Goal: Task Accomplishment & Management: Manage account settings

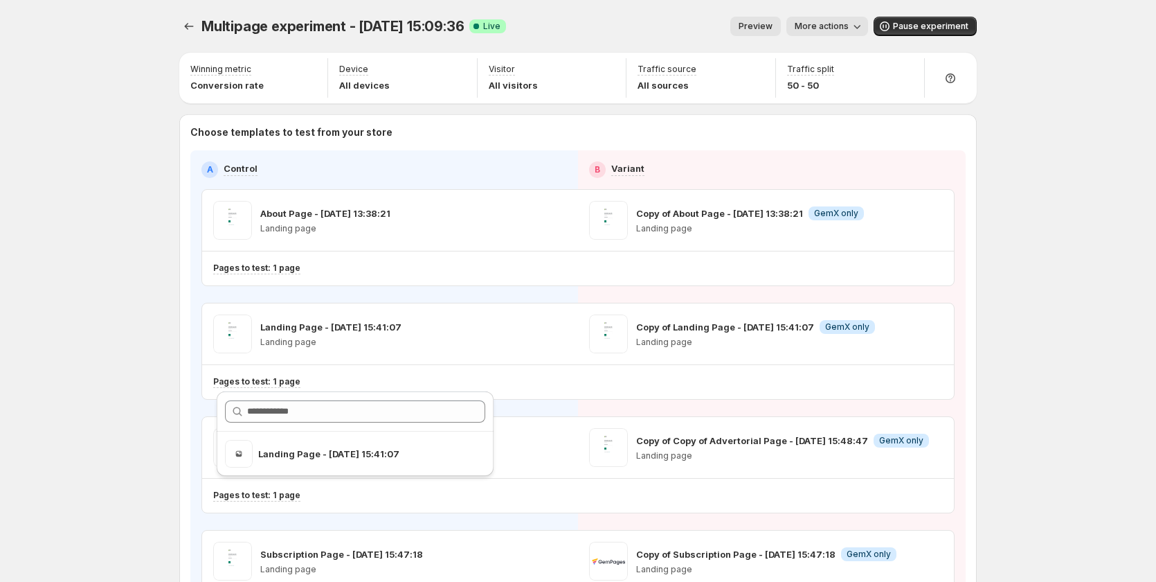
click at [773, 26] on span "Preview" at bounding box center [756, 26] width 34 height 11
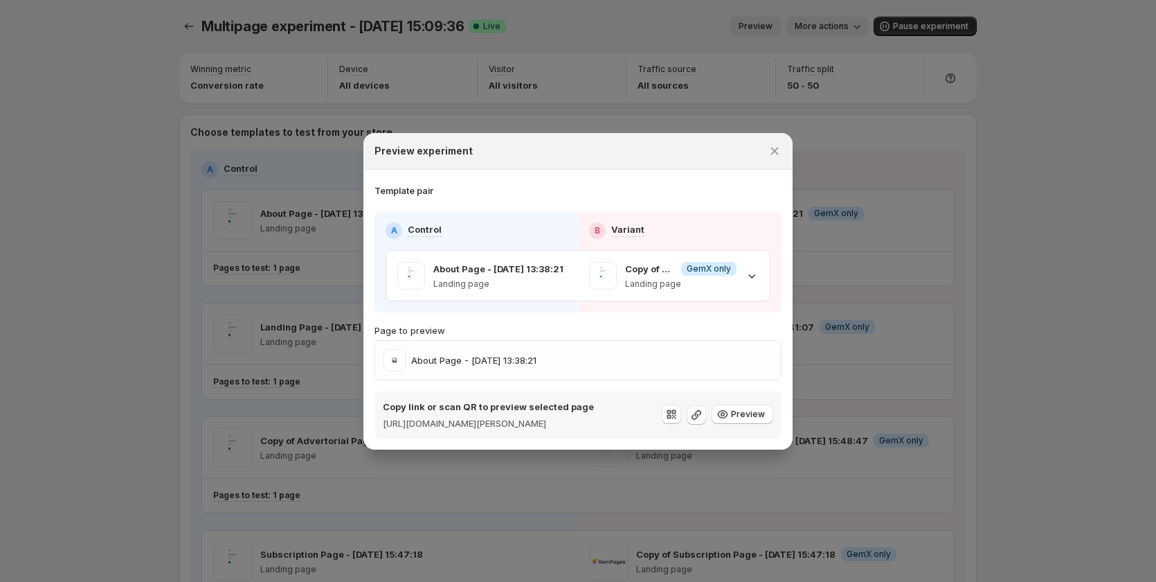
click at [334, 84] on div at bounding box center [578, 291] width 1156 height 582
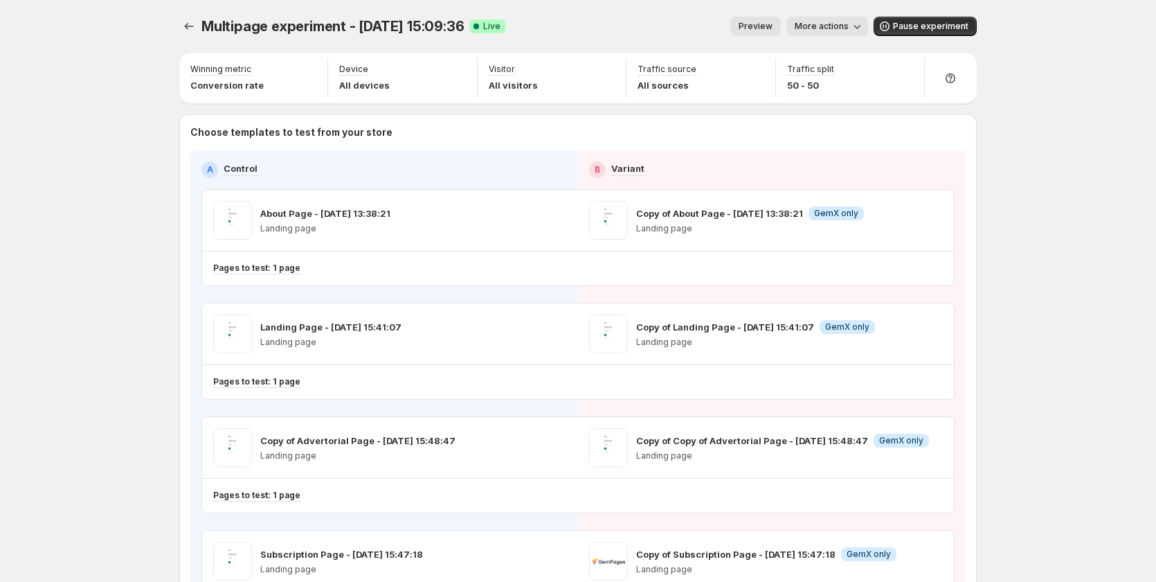
click at [839, 27] on span "More actions" at bounding box center [822, 26] width 54 height 11
click at [841, 60] on span "View analytic" at bounding box center [851, 55] width 58 height 11
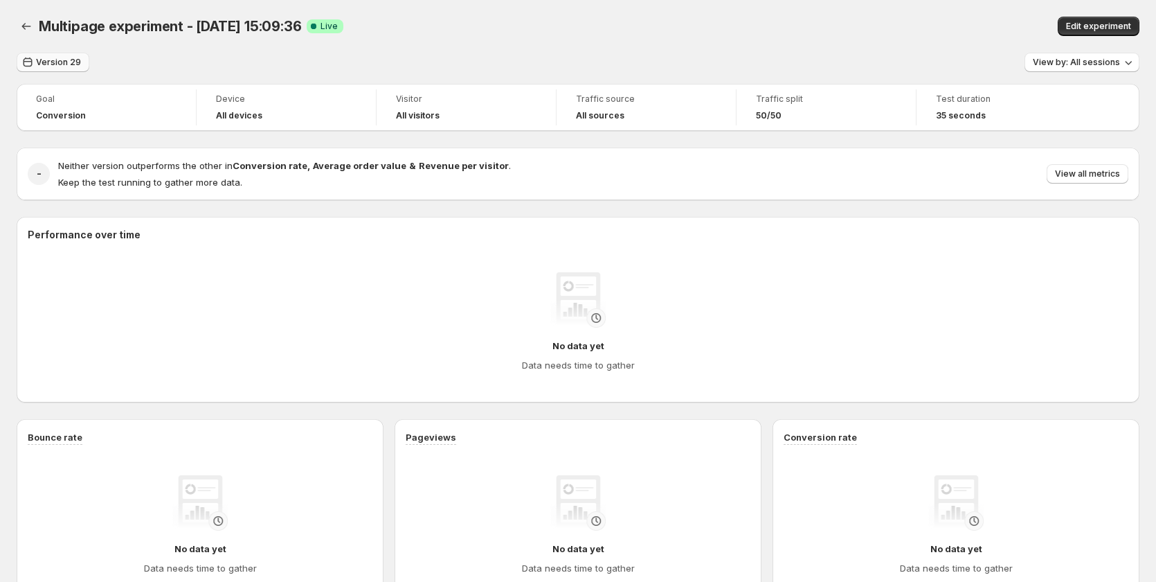
click at [79, 63] on span "Version 29" at bounding box center [58, 62] width 45 height 11
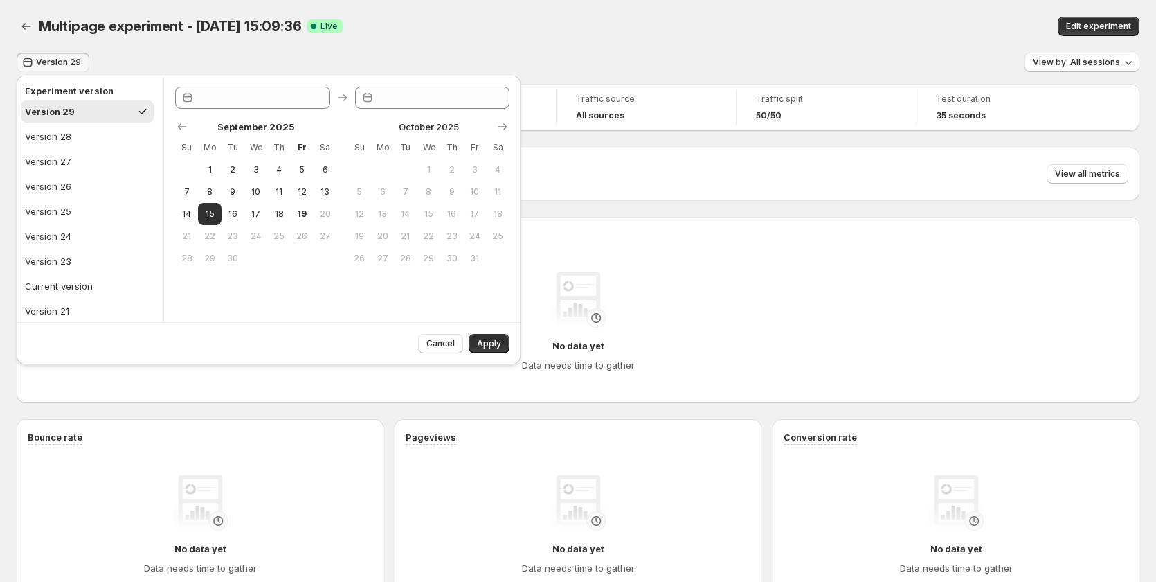
type input "**********"
click at [391, 7] on div "Multipage experiment - Sep 15, 15:09:36. This page is ready Multipage experimen…" at bounding box center [578, 26] width 1123 height 53
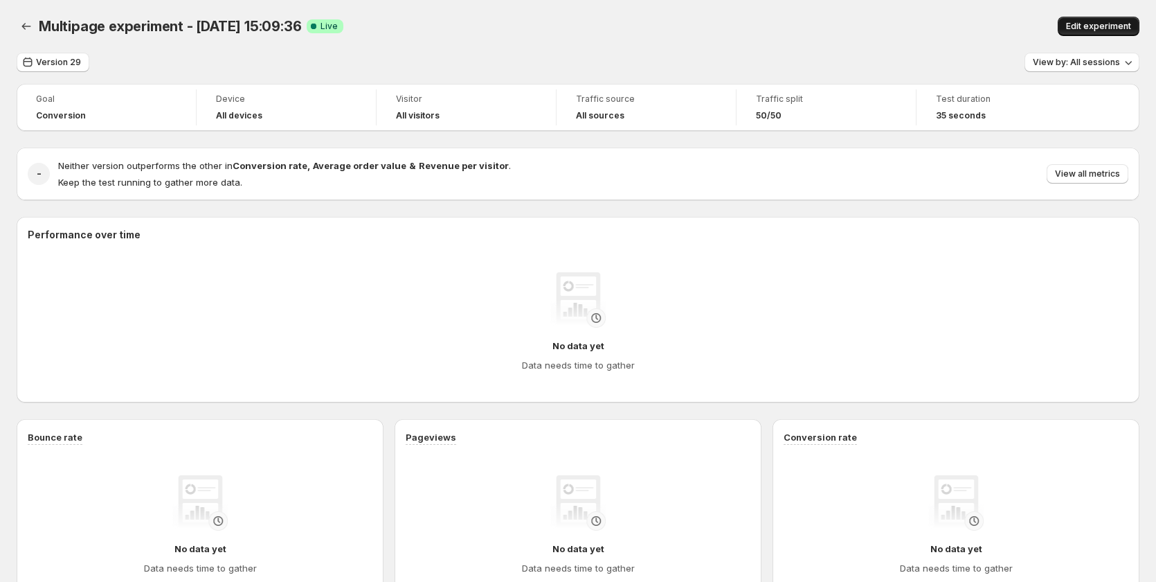
click at [1100, 29] on span "Edit experiment" at bounding box center [1098, 26] width 65 height 11
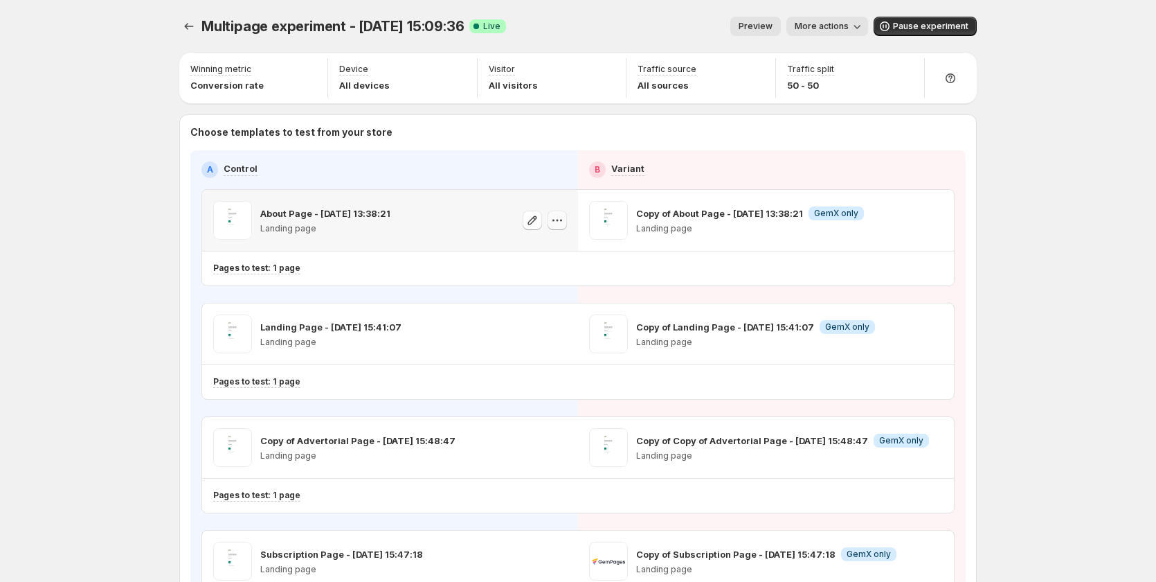
click at [560, 220] on icon "button" at bounding box center [558, 220] width 14 height 14
click at [384, 261] on div "Pages to test: 1 page" at bounding box center [510, 268] width 594 height 23
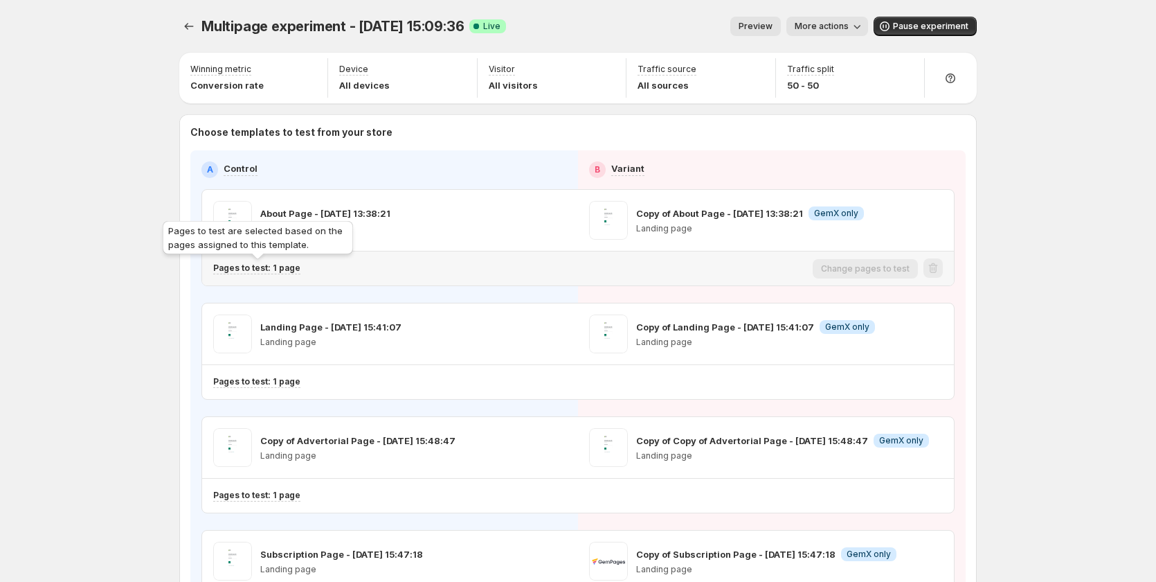
click at [285, 271] on p "Pages to test: 1 page" at bounding box center [256, 267] width 87 height 11
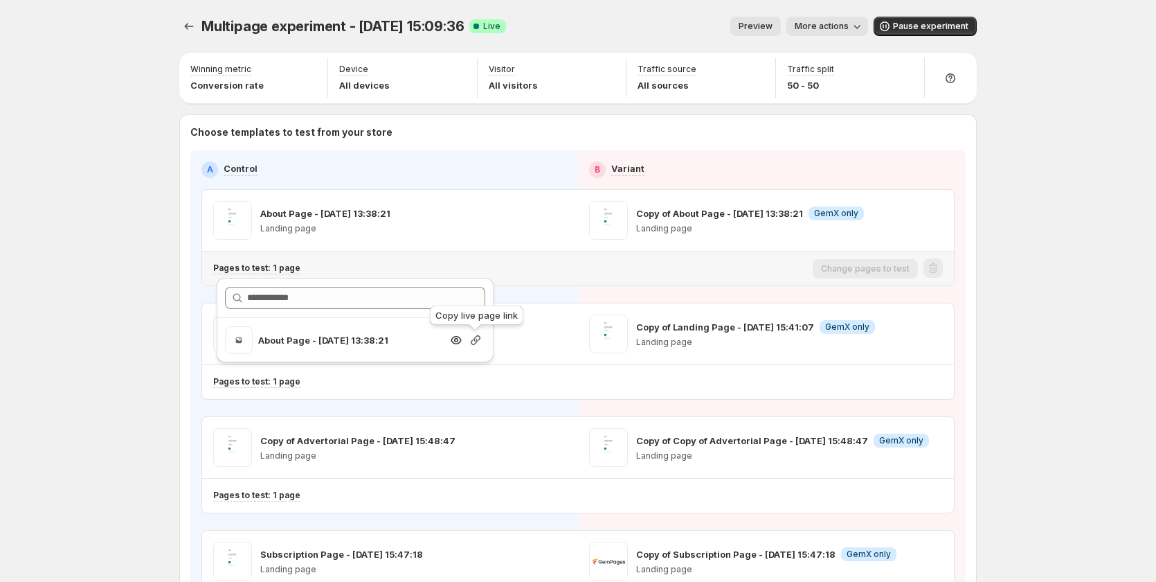
click at [473, 339] on icon "button" at bounding box center [476, 340] width 14 height 14
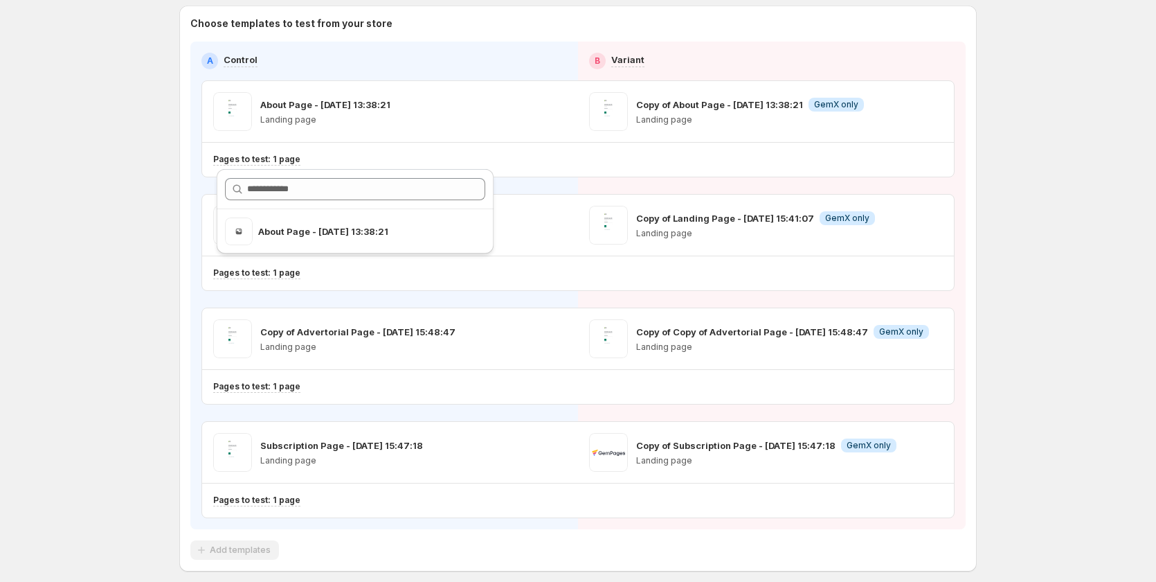
scroll to position [104, 0]
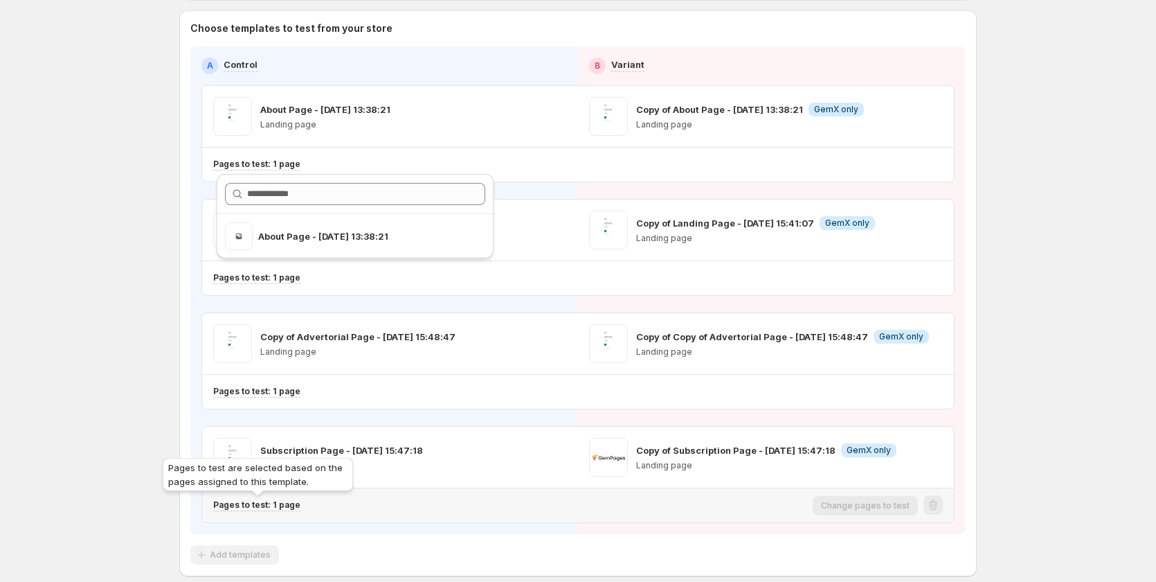
click at [295, 507] on p "Pages to test: 1 page" at bounding box center [256, 504] width 87 height 11
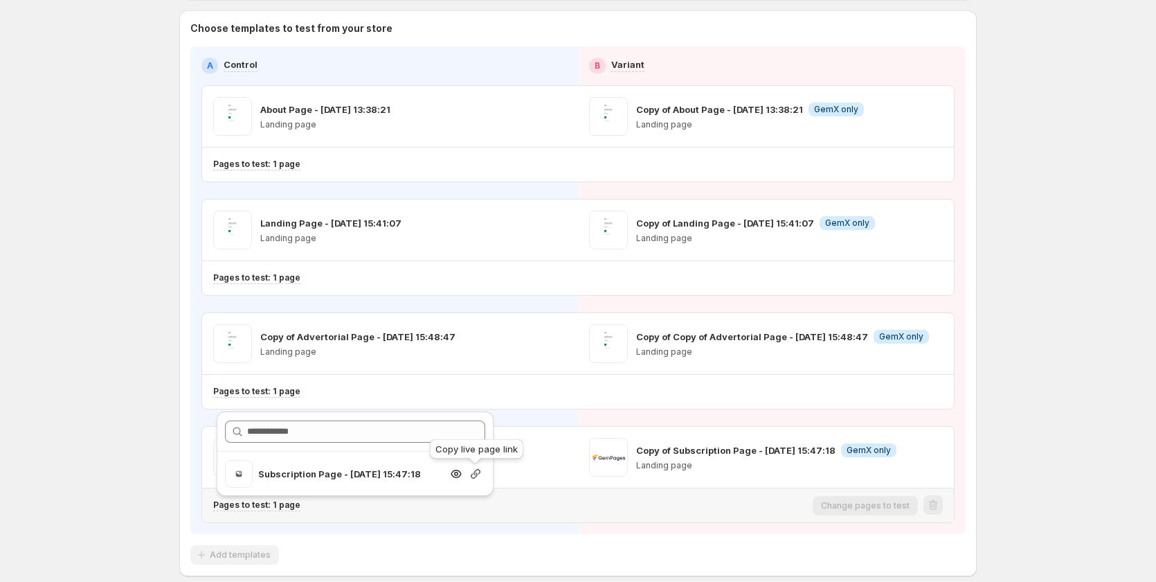
click at [476, 476] on icon "button" at bounding box center [476, 474] width 10 height 10
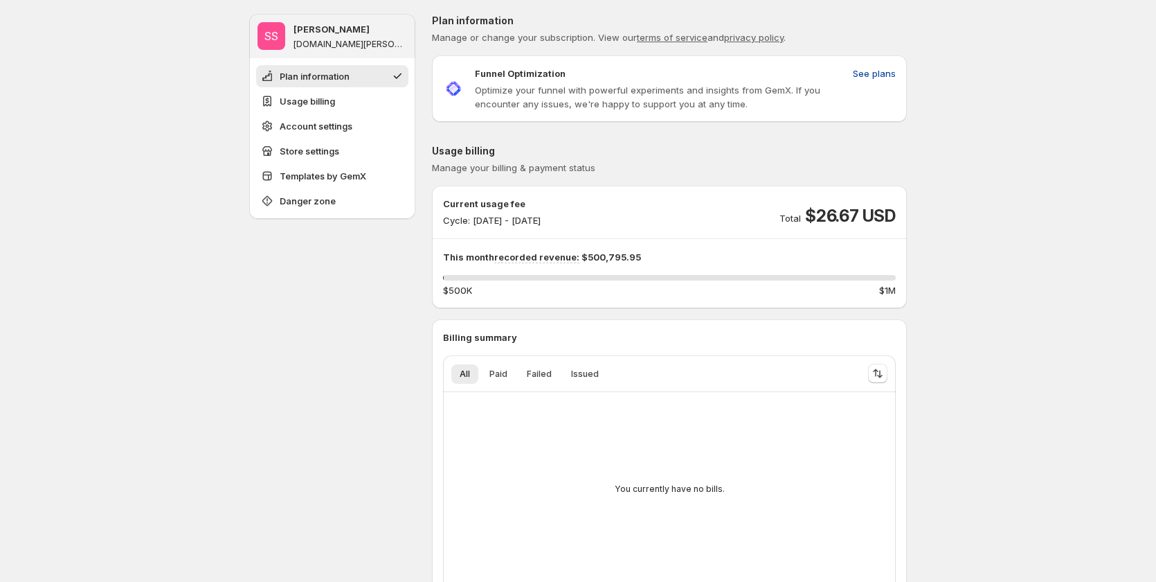
click at [880, 69] on span "See plans" at bounding box center [874, 73] width 43 height 14
click at [877, 69] on span "See plans" at bounding box center [874, 73] width 43 height 14
click at [503, 375] on span "Paid" at bounding box center [499, 373] width 18 height 11
click at [542, 377] on span "Failed" at bounding box center [539, 373] width 25 height 11
click at [590, 377] on span "Issued" at bounding box center [585, 373] width 28 height 11
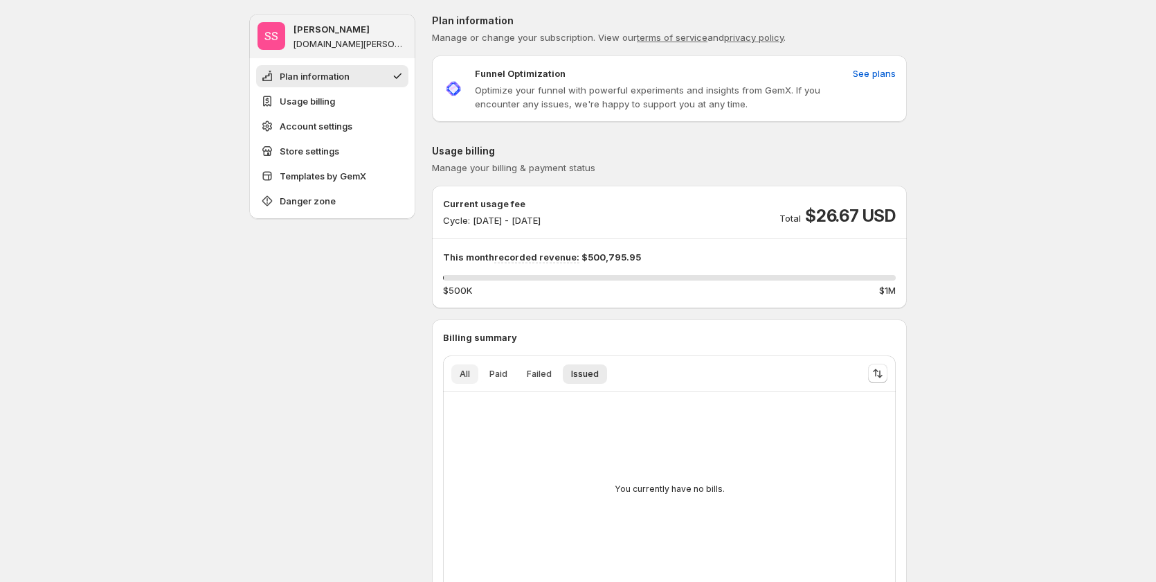
click at [478, 379] on button "All" at bounding box center [464, 373] width 27 height 19
